Goal: Learn about a topic: Learn about a topic

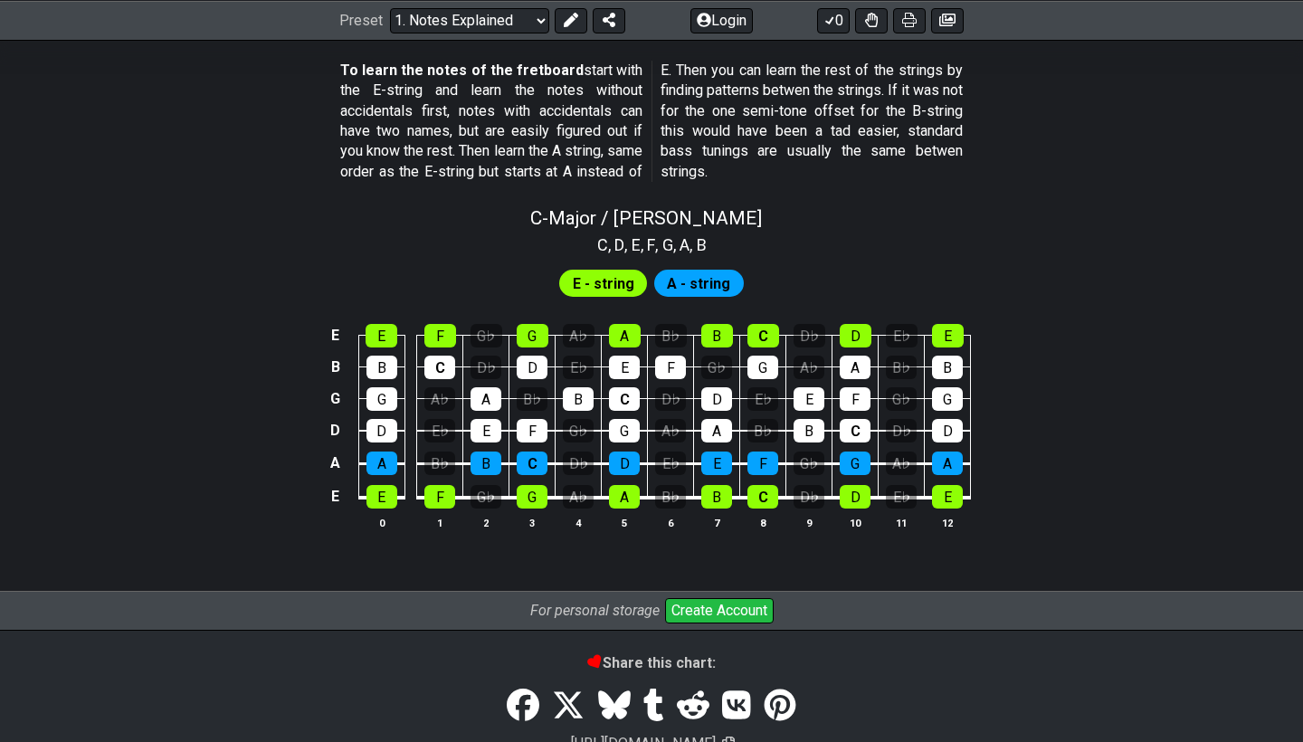
scroll to position [1754, 0]
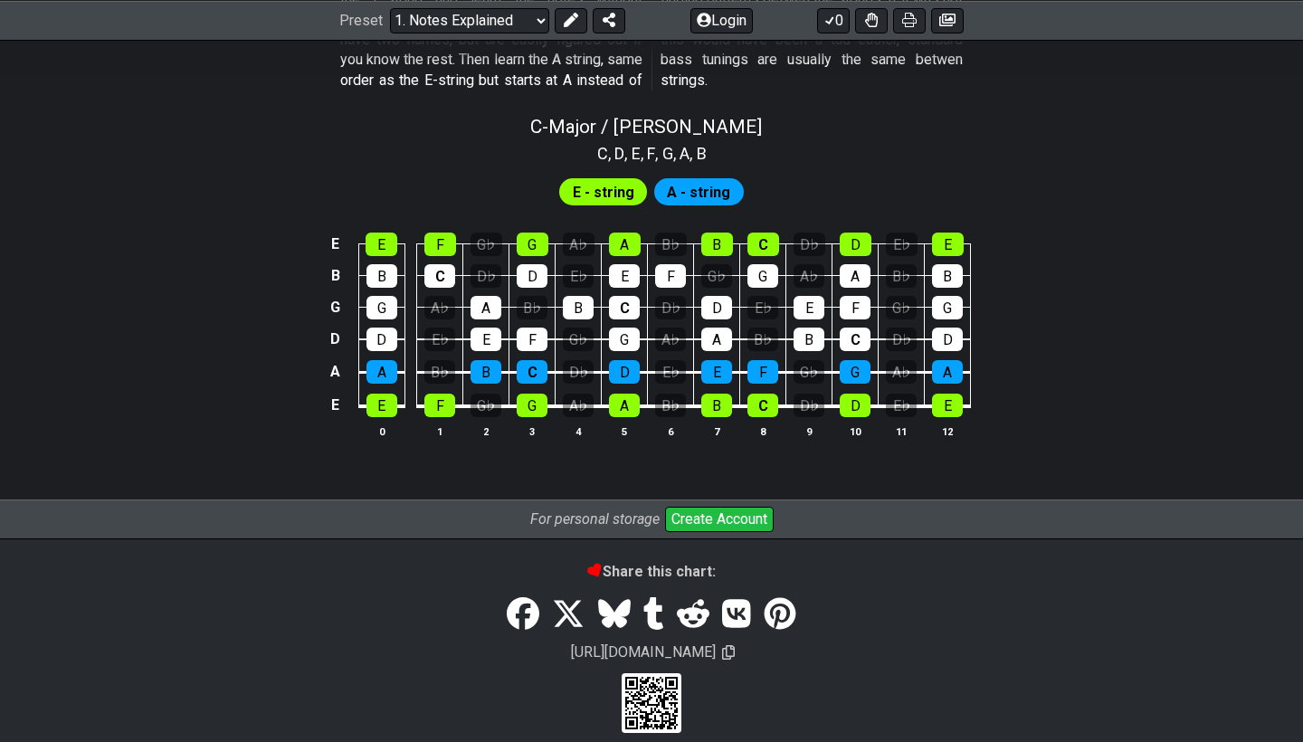
click at [598, 179] on span "E - string" at bounding box center [604, 192] width 62 height 26
click at [602, 141] on span "C" at bounding box center [602, 153] width 11 height 24
click at [592, 116] on span "C - Major / Ionian" at bounding box center [646, 127] width 232 height 22
select select "C"
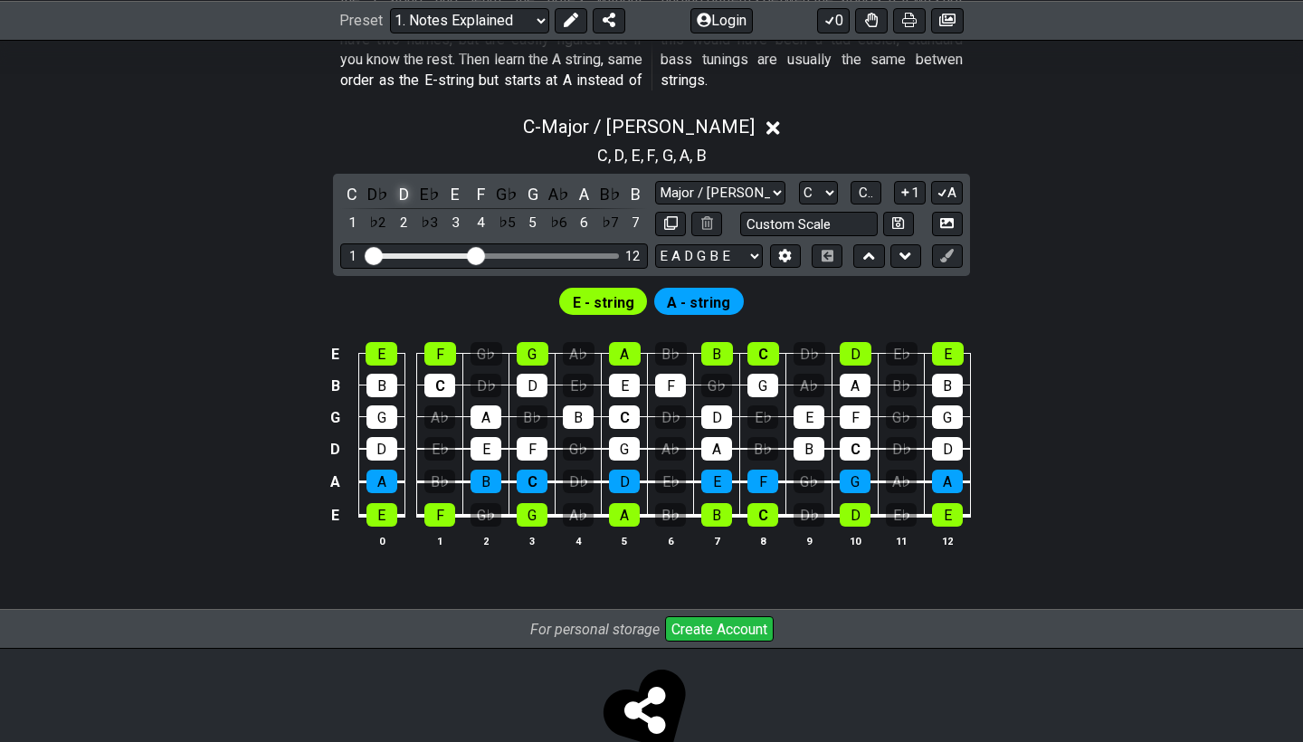
click at [401, 182] on div "D" at bounding box center [404, 194] width 24 height 24
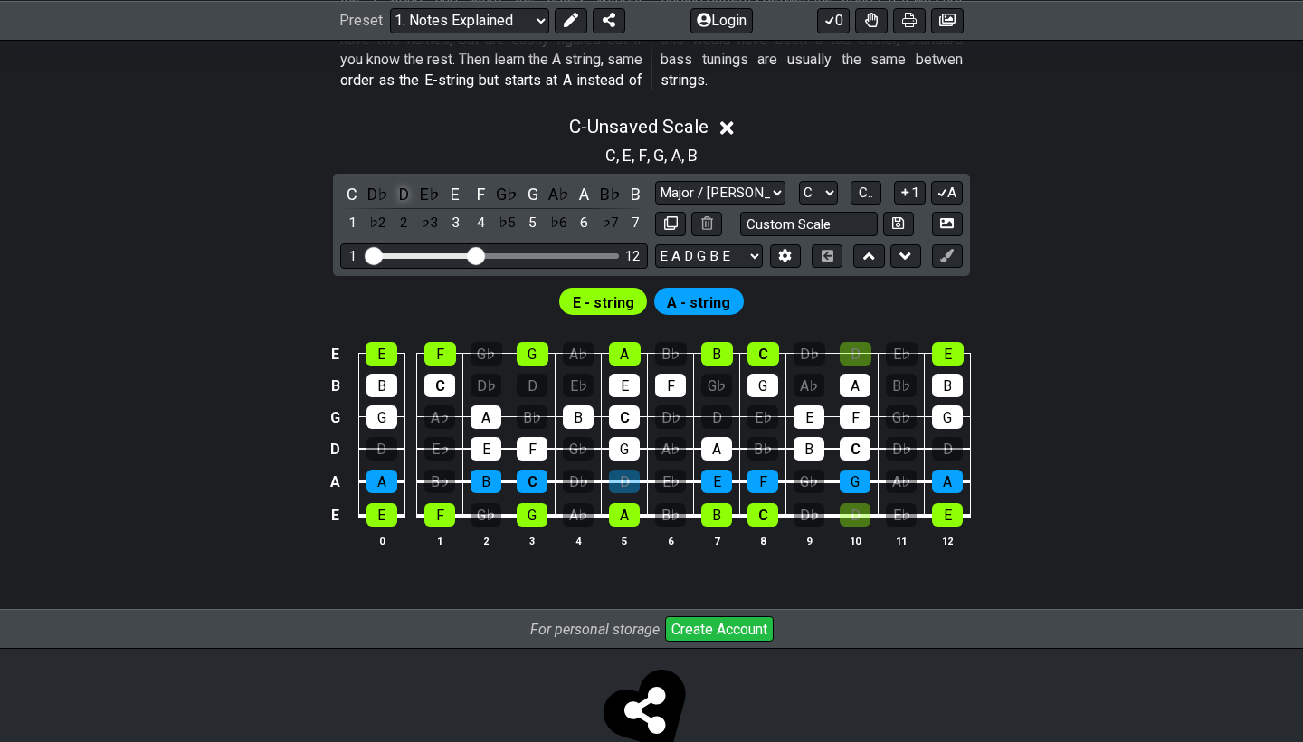
click at [401, 182] on div "D" at bounding box center [404, 194] width 24 height 24
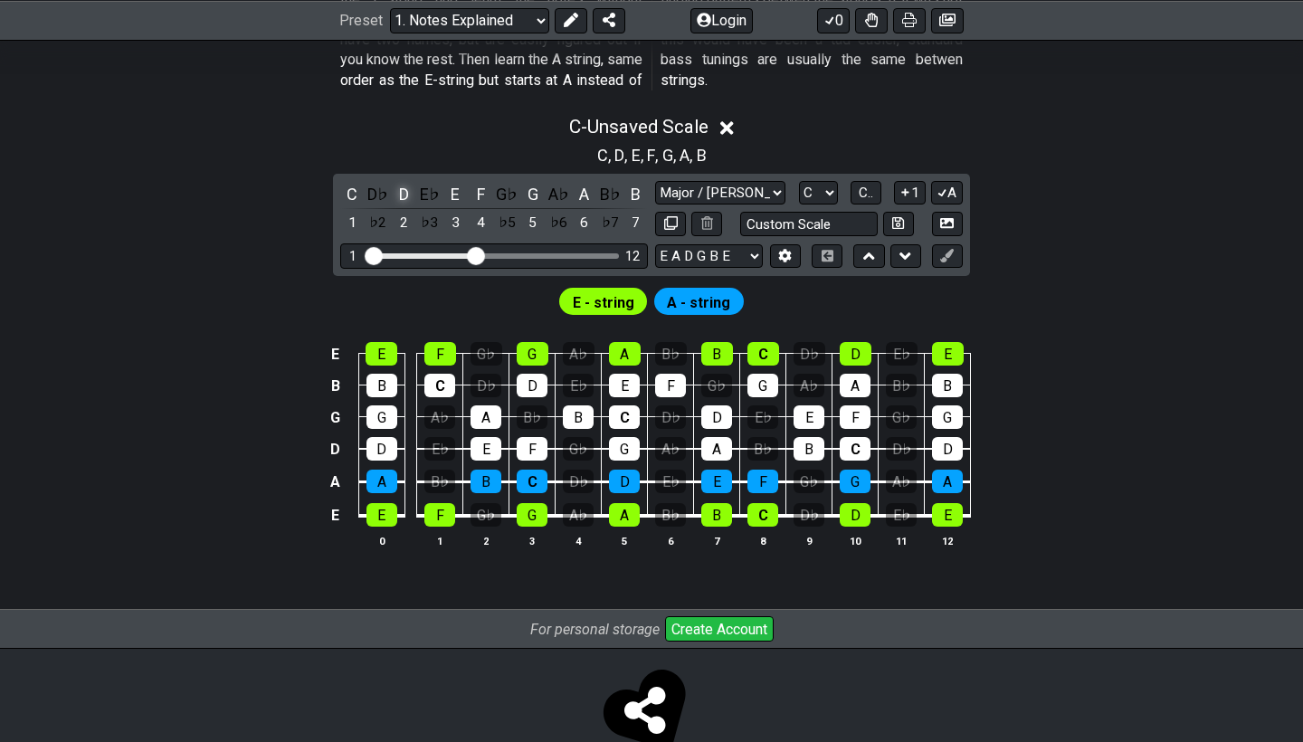
click at [401, 182] on div "D" at bounding box center [404, 194] width 24 height 24
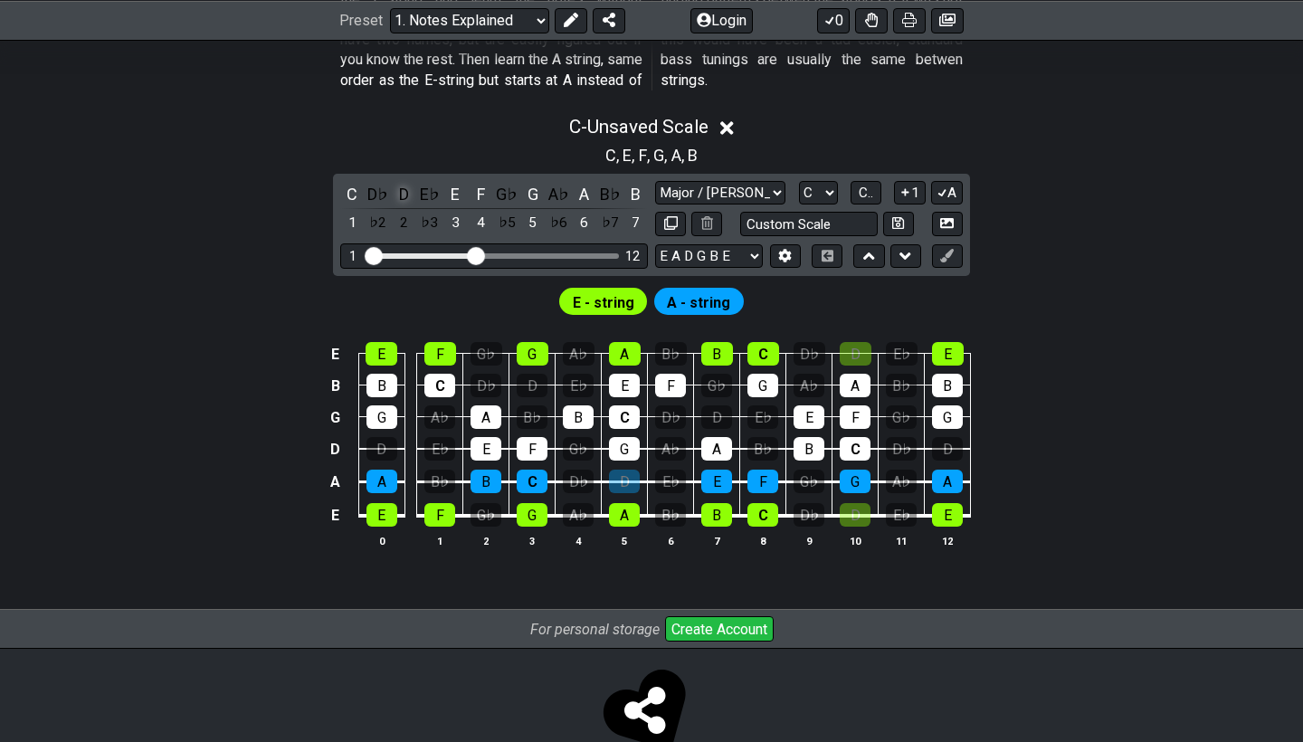
click at [401, 182] on div "D" at bounding box center [404, 194] width 24 height 24
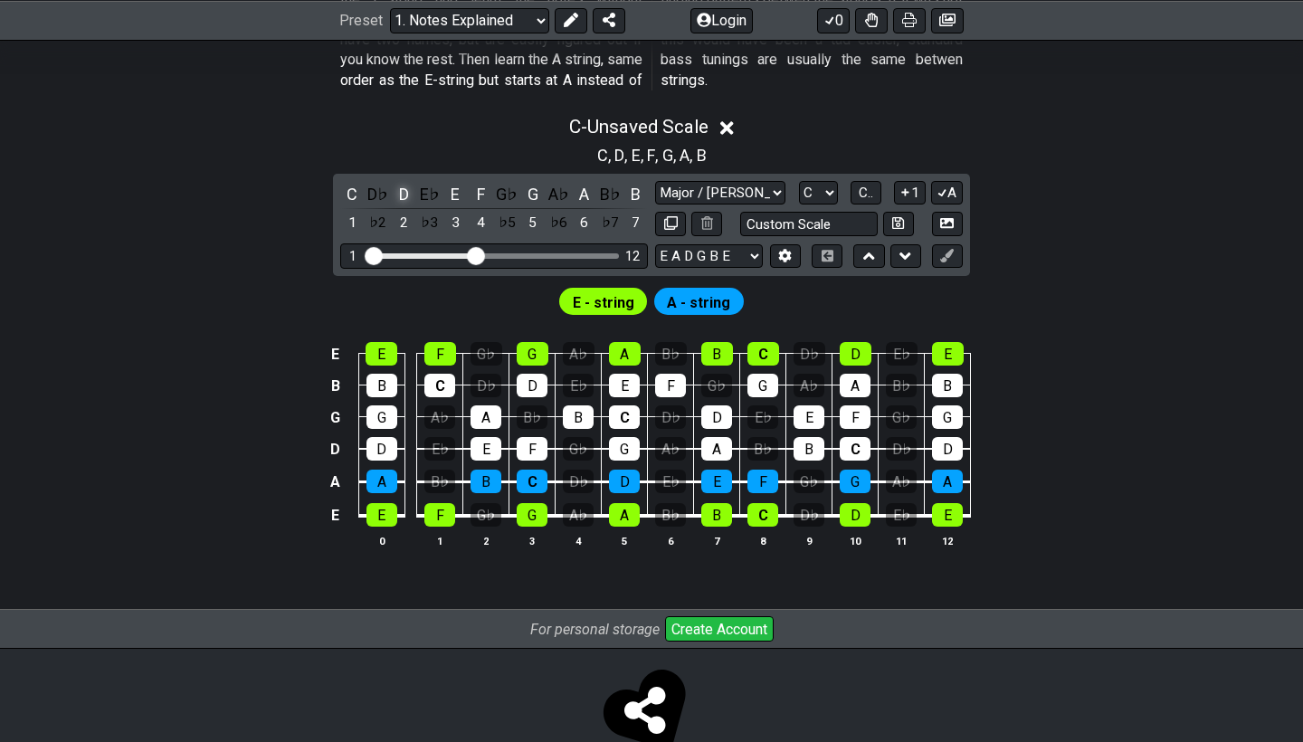
click at [401, 182] on div "D" at bounding box center [404, 194] width 24 height 24
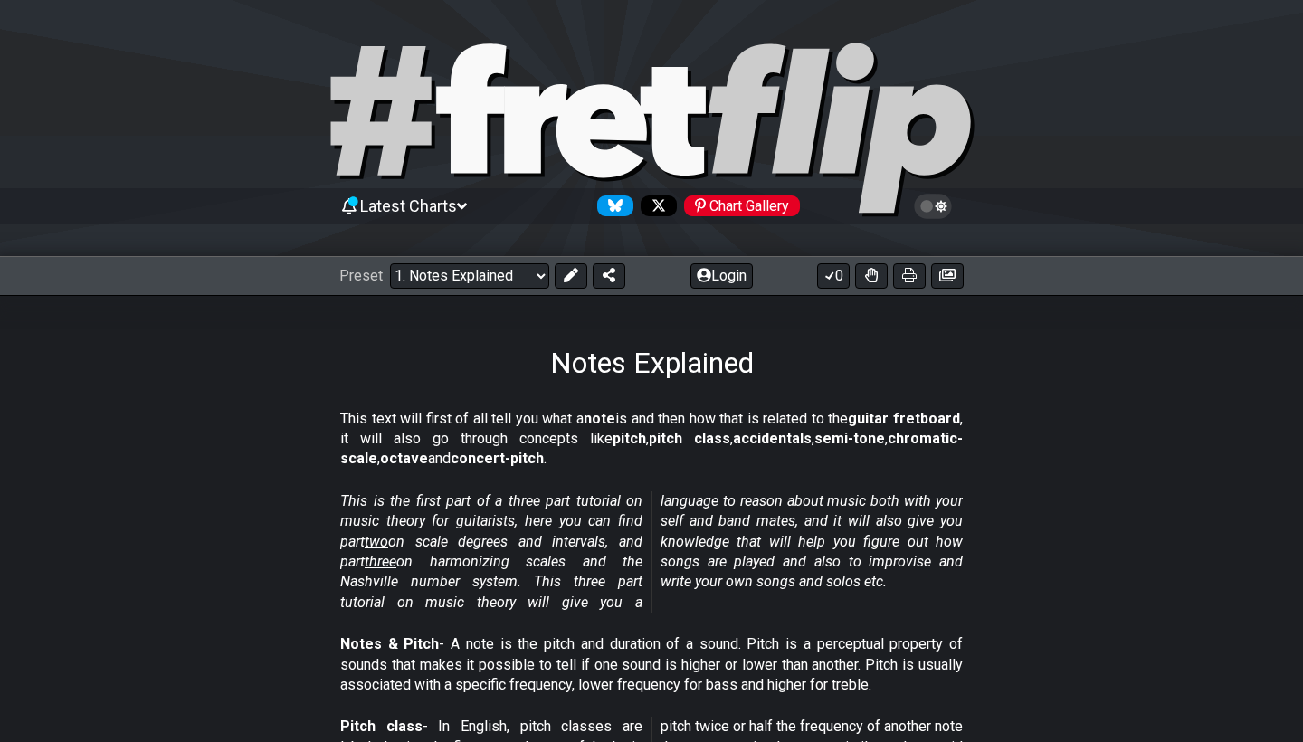
click at [359, 282] on span "Preset" at bounding box center [360, 275] width 43 height 17
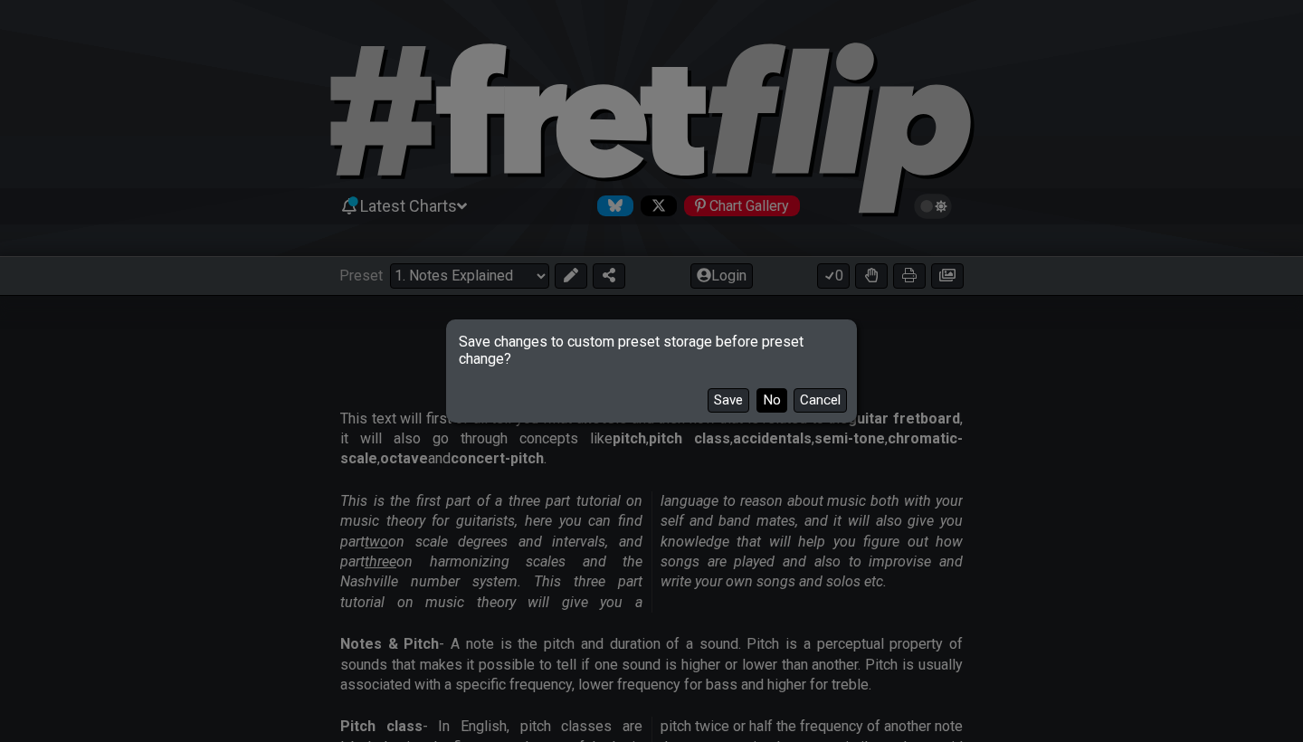
click at [778, 402] on button "No" at bounding box center [772, 400] width 31 height 24
select select "/minor-pentatonic"
select select "C"
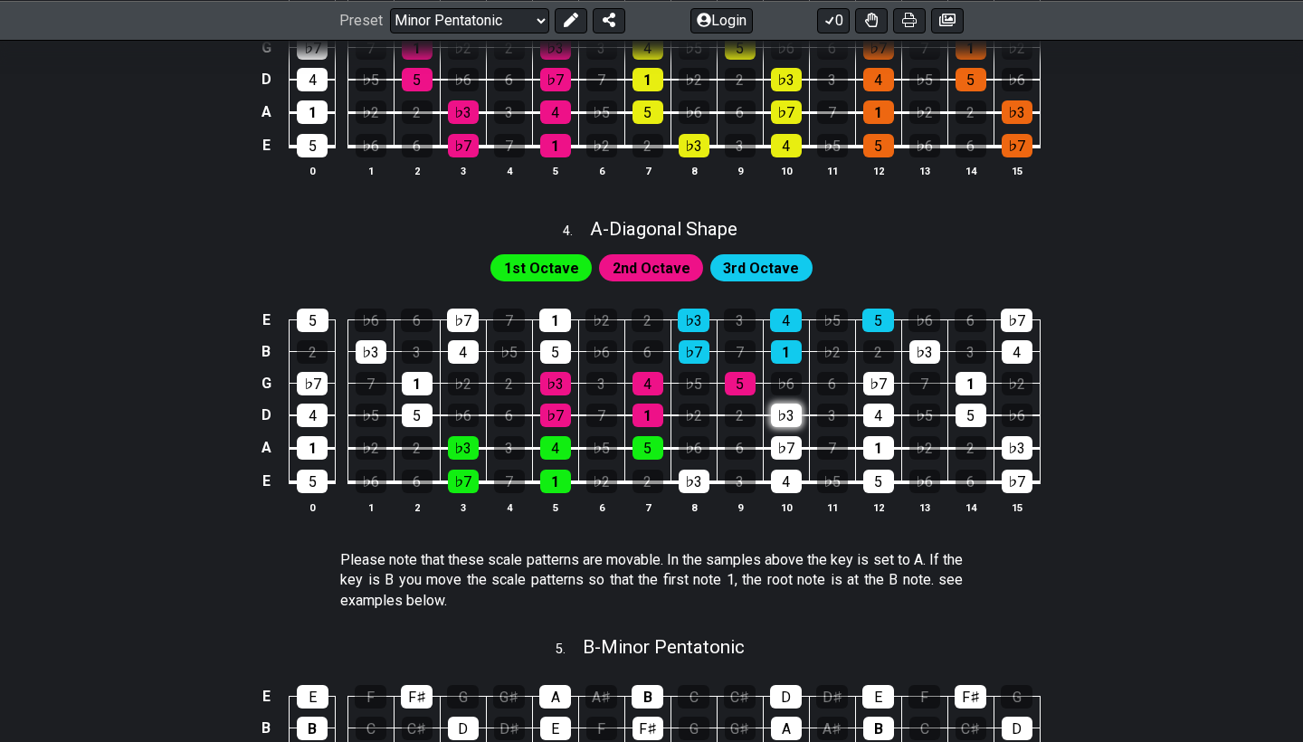
scroll to position [1319, 0]
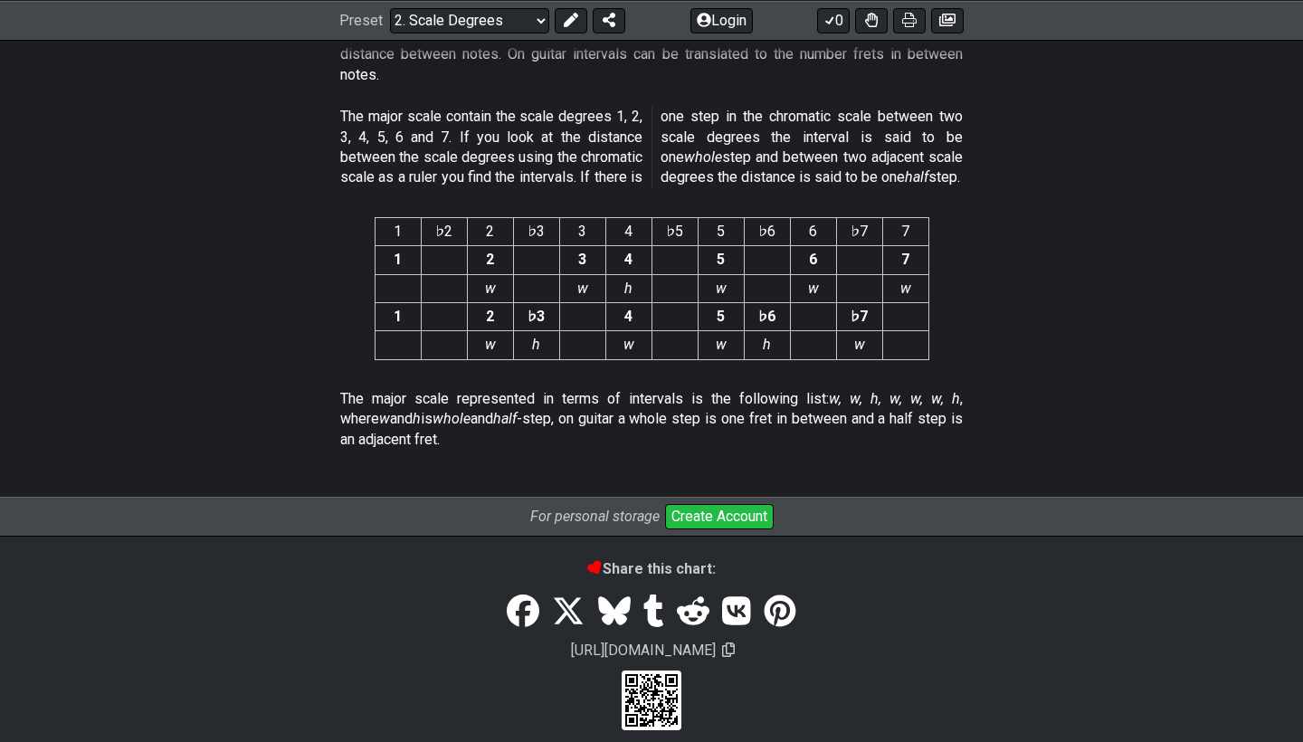
scroll to position [4750, 0]
